Goal: Check status: Check status

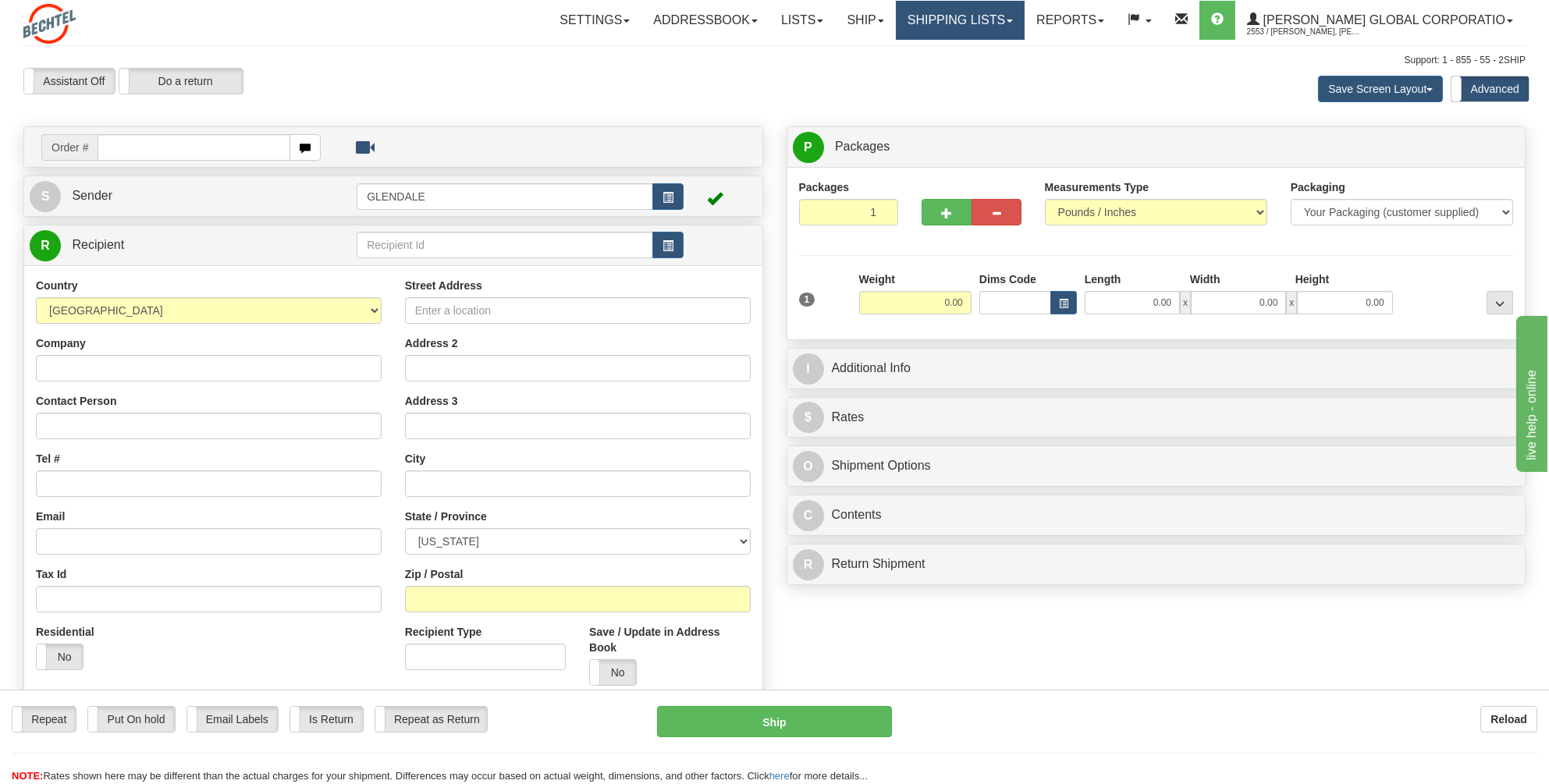
click at [1024, 22] on link "Shipping lists" at bounding box center [960, 20] width 129 height 39
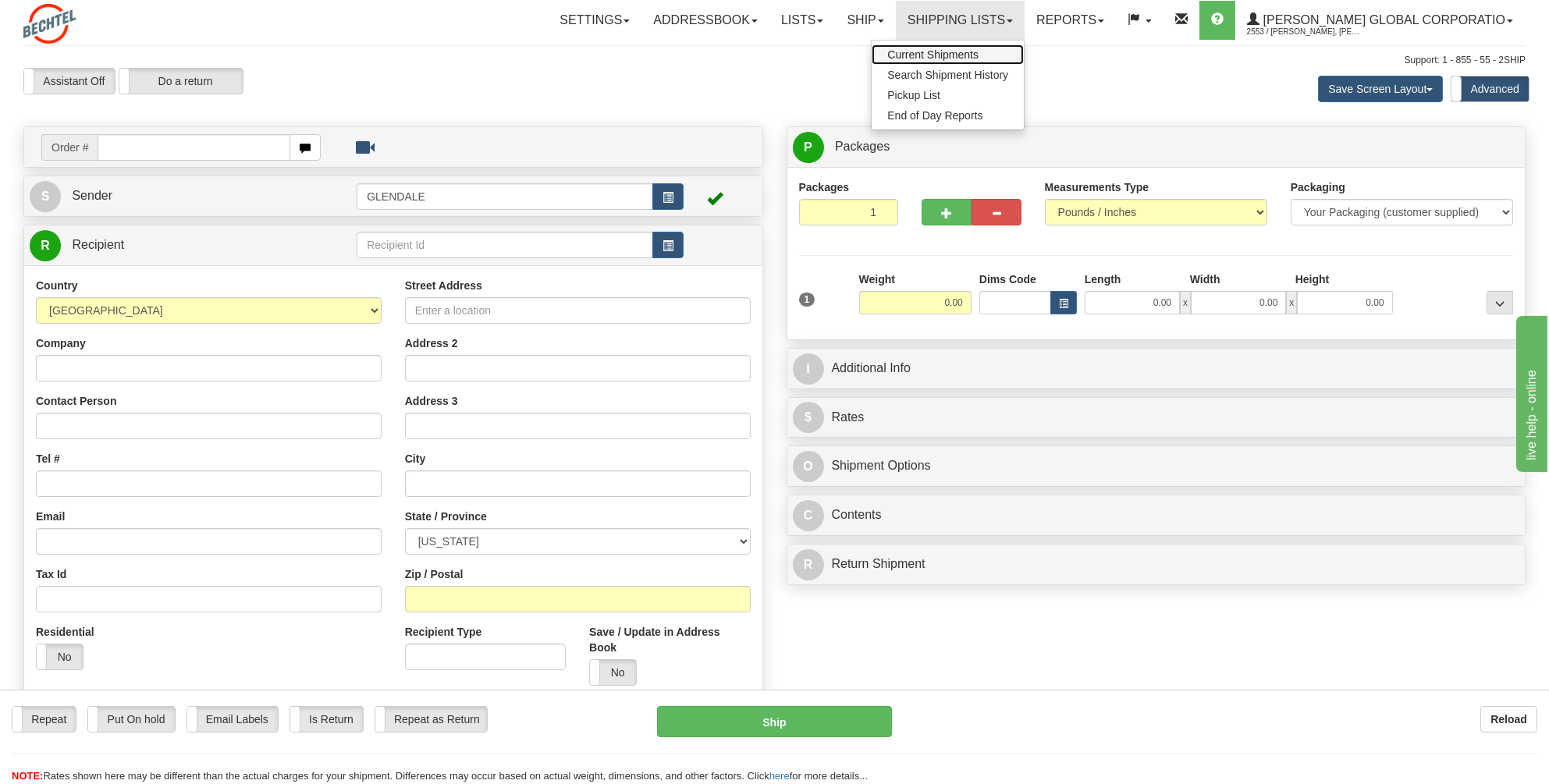
click at [961, 53] on span "Current Shipments" at bounding box center [933, 54] width 92 height 13
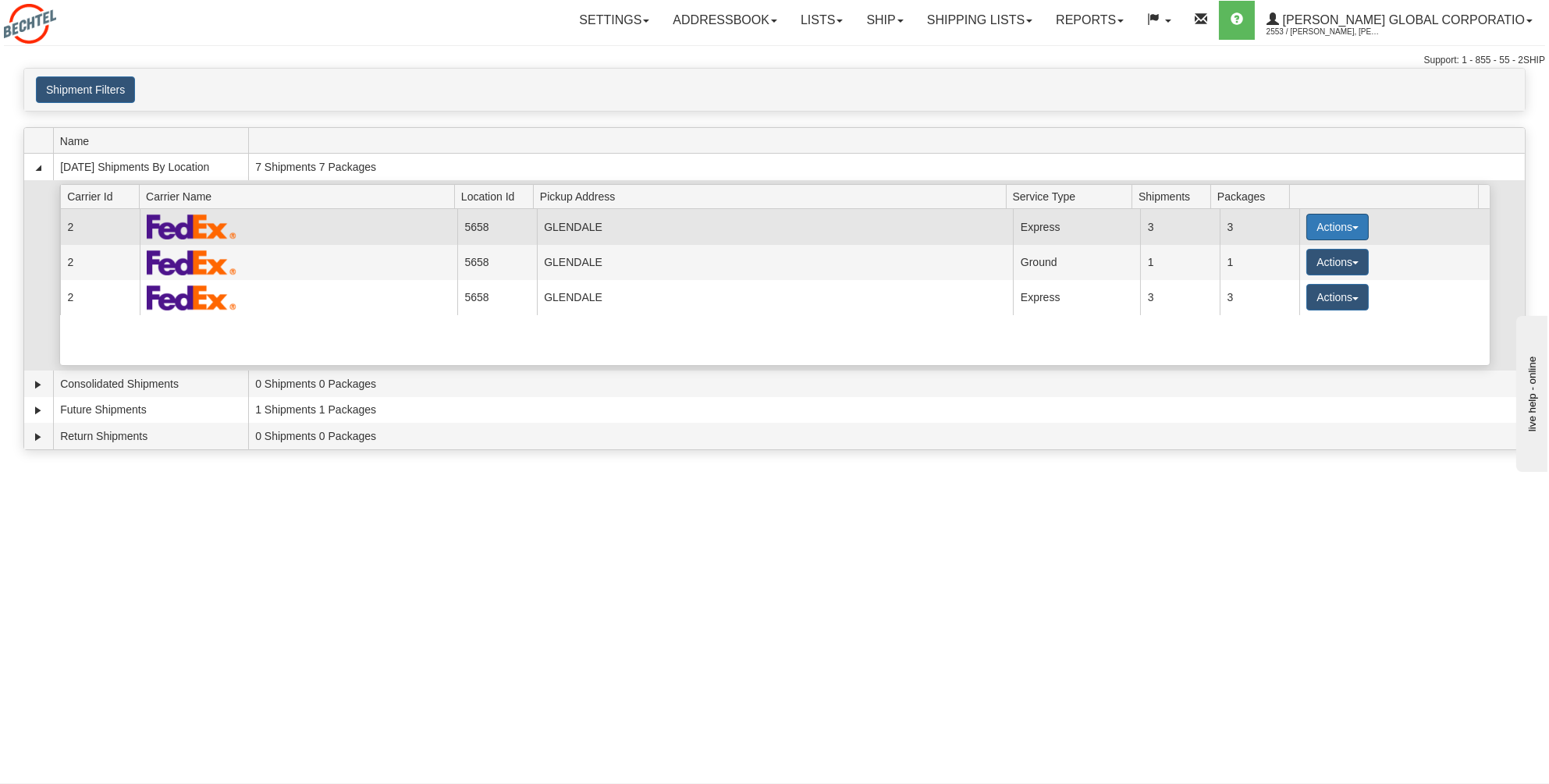
click at [1346, 219] on button "Actions" at bounding box center [1338, 227] width 63 height 26
click at [1288, 255] on span "Details" at bounding box center [1280, 255] width 42 height 11
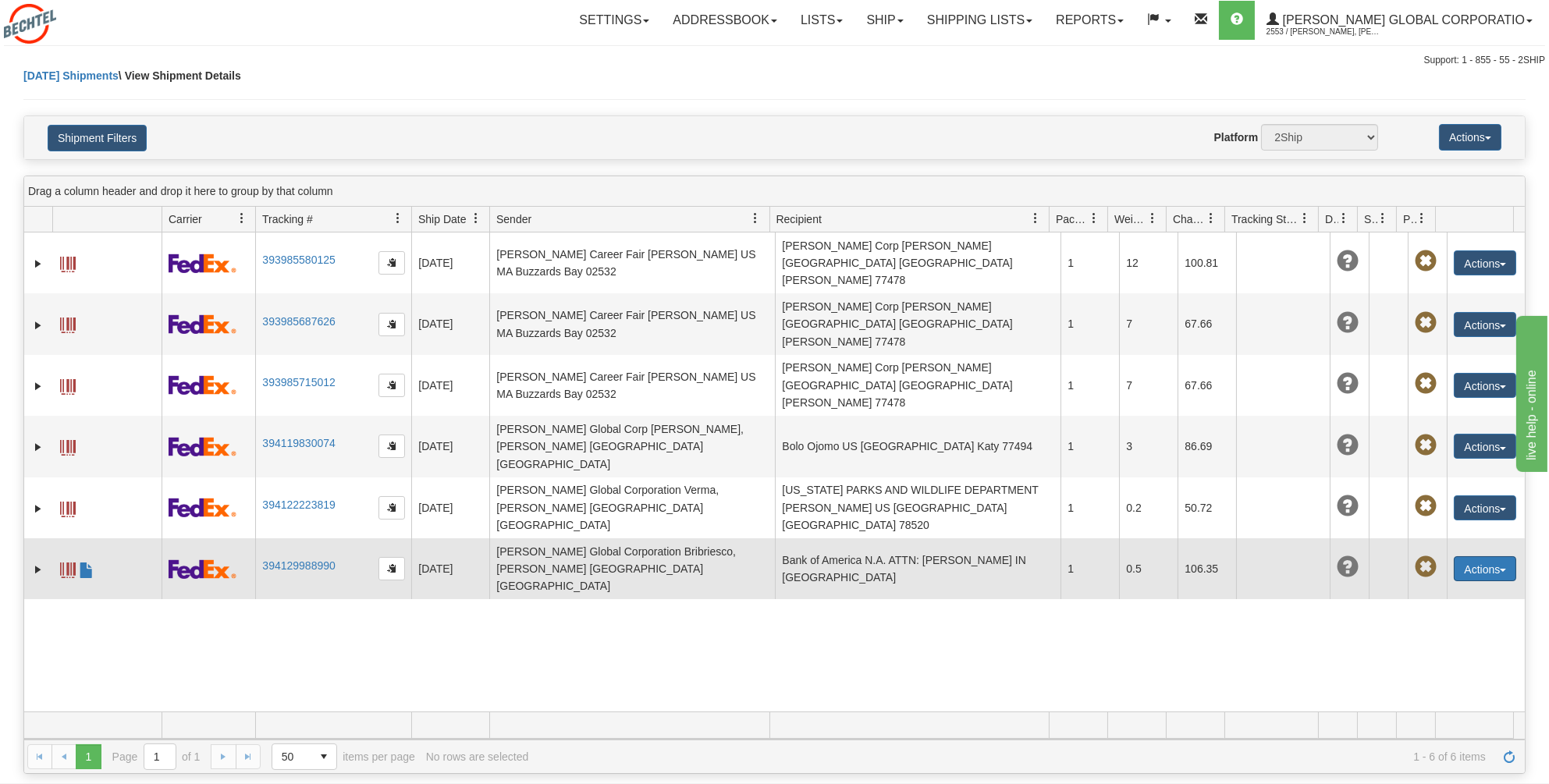
click at [1480, 556] on button "Actions" at bounding box center [1484, 568] width 63 height 25
click at [60, 563] on span at bounding box center [68, 570] width 15 height 15
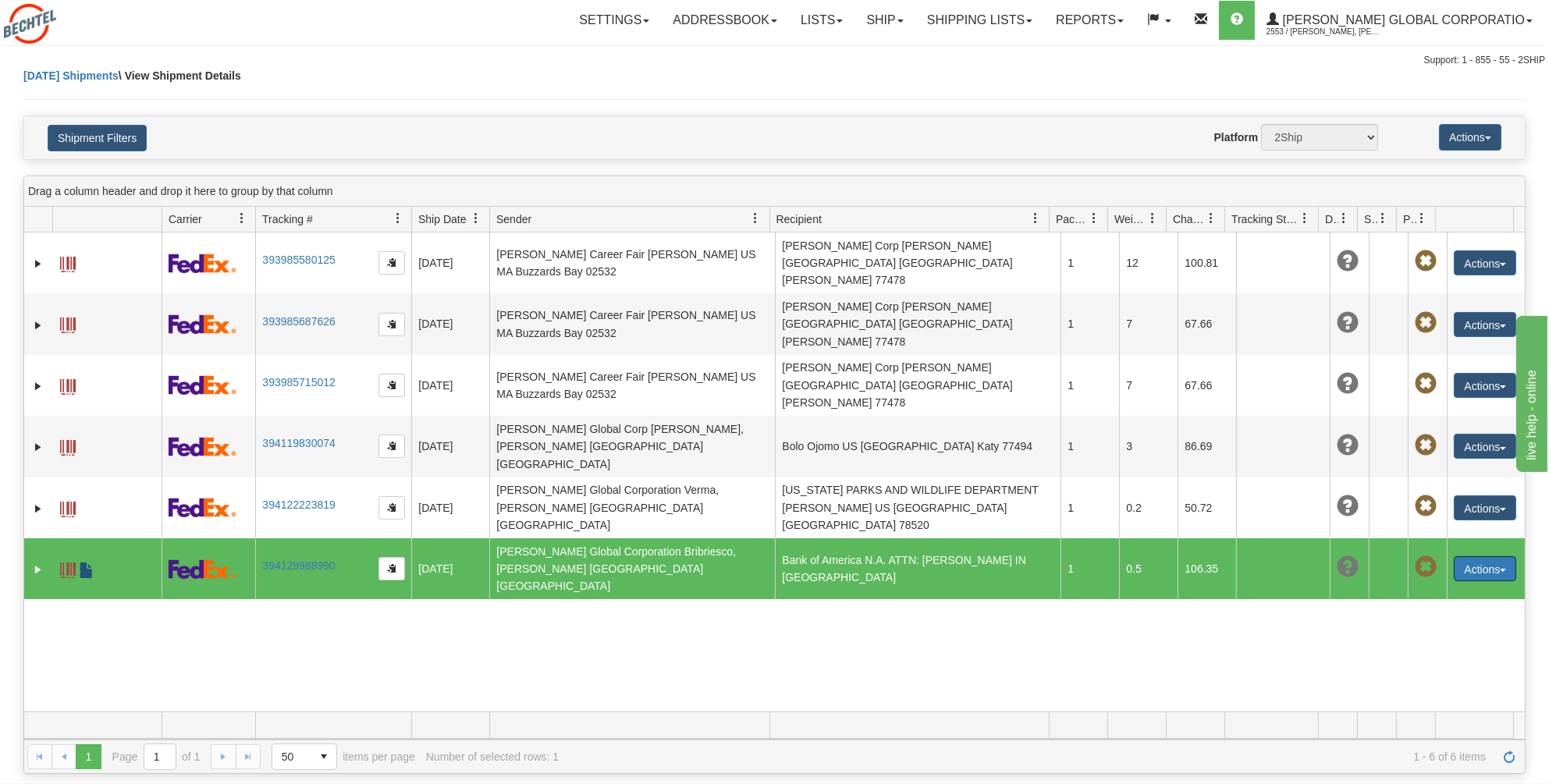
click at [87, 563] on span at bounding box center [87, 570] width 15 height 15
